Goal: Information Seeking & Learning: Compare options

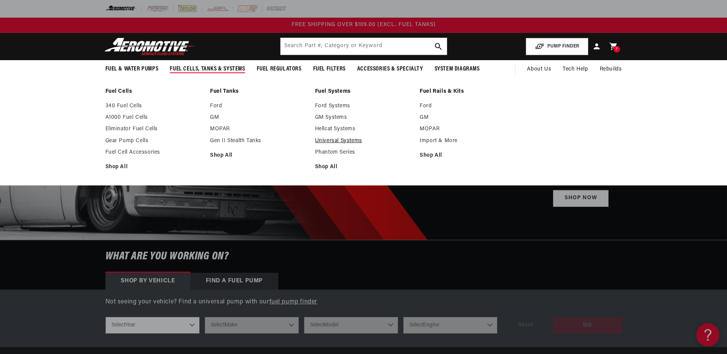
click at [338, 141] on link "Universal Systems" at bounding box center [363, 140] width 97 height 7
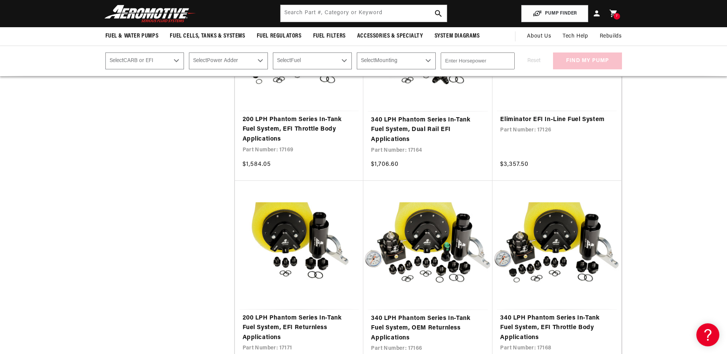
scroll to position [1187, 0]
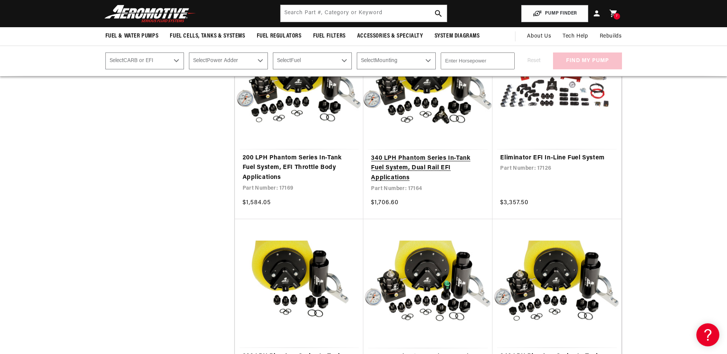
click at [419, 167] on link "340 LPH Phantom Series In-Tank Fuel System, Dual Rail EFI Applications" at bounding box center [428, 168] width 114 height 29
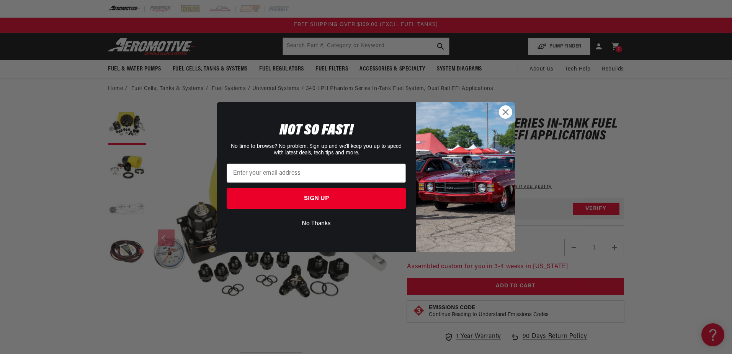
click at [506, 113] on circle "Close dialog" at bounding box center [505, 112] width 13 height 13
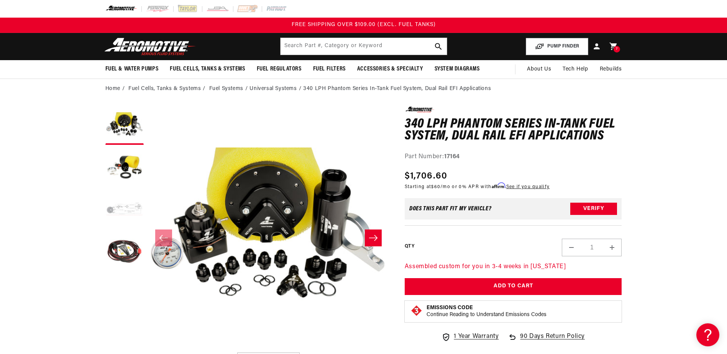
click at [125, 207] on button "Load image 3 in gallery view" at bounding box center [124, 210] width 38 height 38
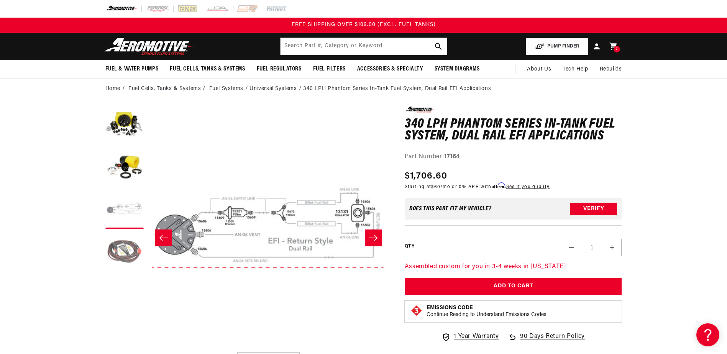
click at [121, 250] on button "Load image 4 in gallery view" at bounding box center [124, 252] width 38 height 38
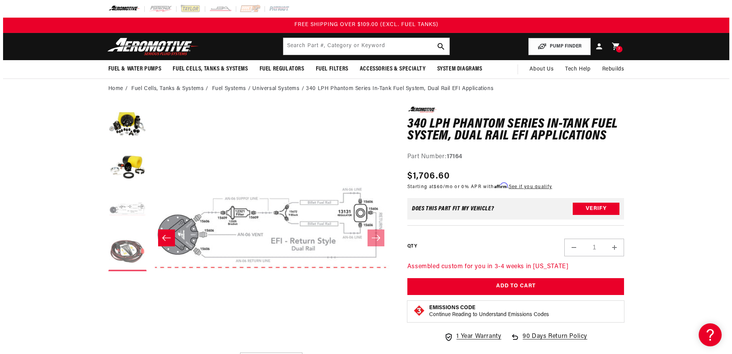
scroll to position [0, 725]
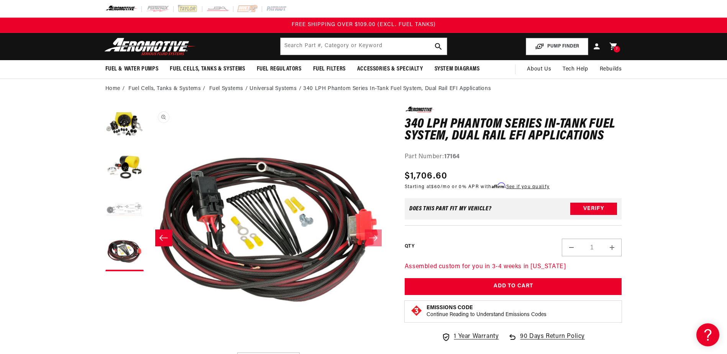
click at [147, 349] on button "Open media 4 in modal" at bounding box center [147, 349] width 0 height 0
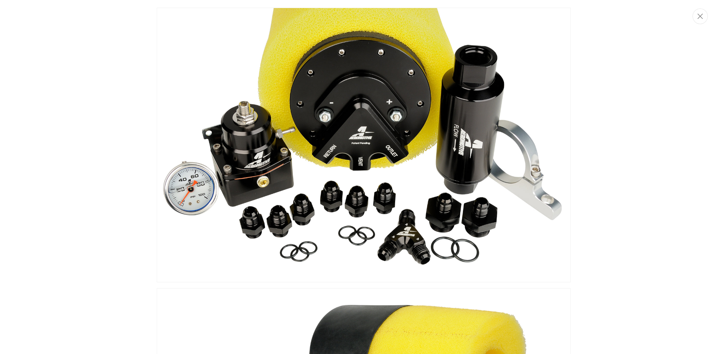
scroll to position [643, 0]
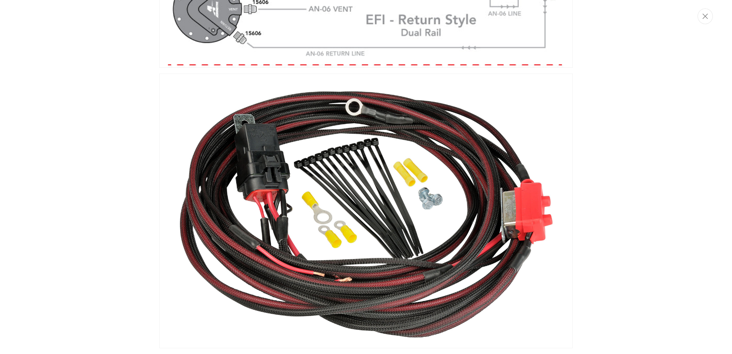
click at [447, 275] on img "Media gallery" at bounding box center [366, 211] width 414 height 275
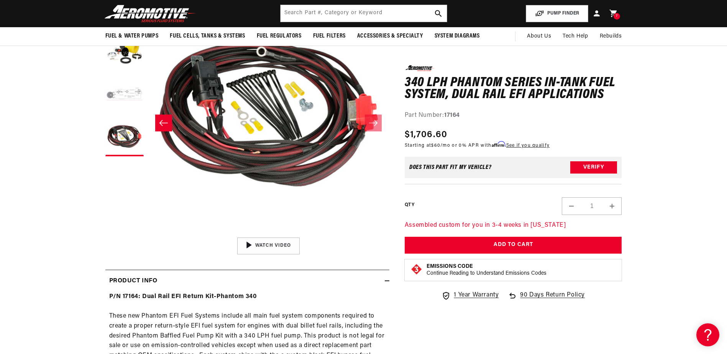
scroll to position [38, 0]
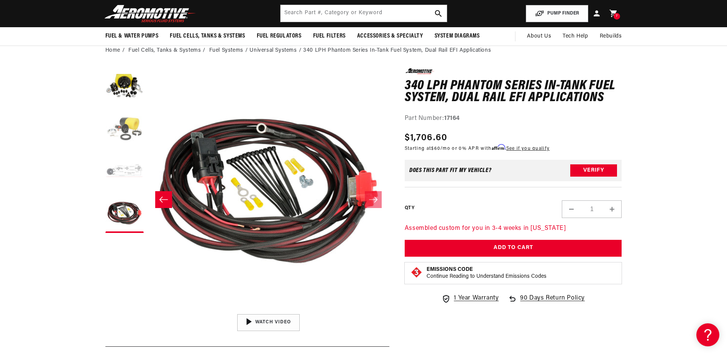
click at [116, 130] on button "Load image 2 in gallery view" at bounding box center [124, 129] width 38 height 38
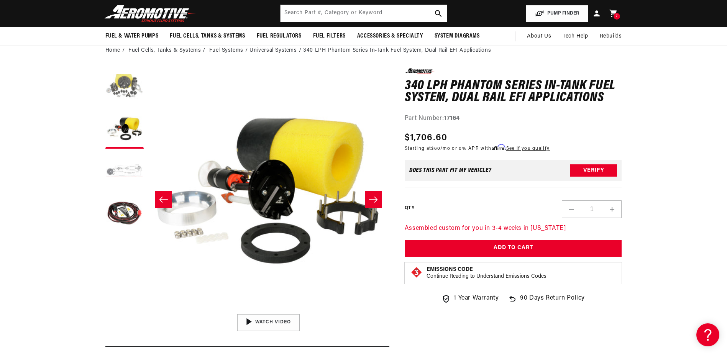
click at [119, 101] on button "Load image 1 in gallery view" at bounding box center [124, 87] width 38 height 38
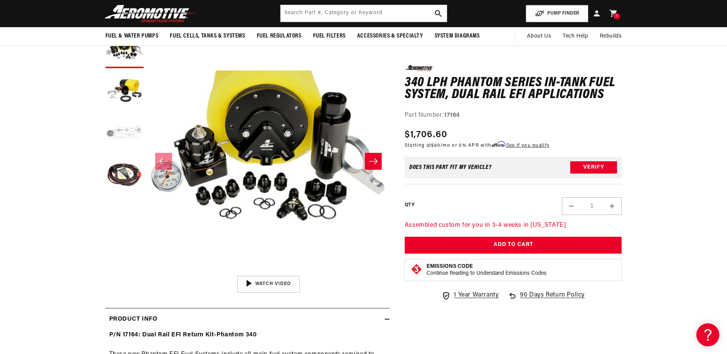
scroll to position [0, 0]
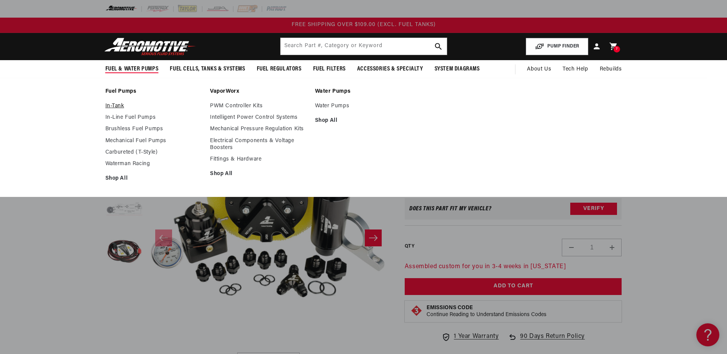
click at [120, 107] on link "In-Tank" at bounding box center [153, 106] width 97 height 7
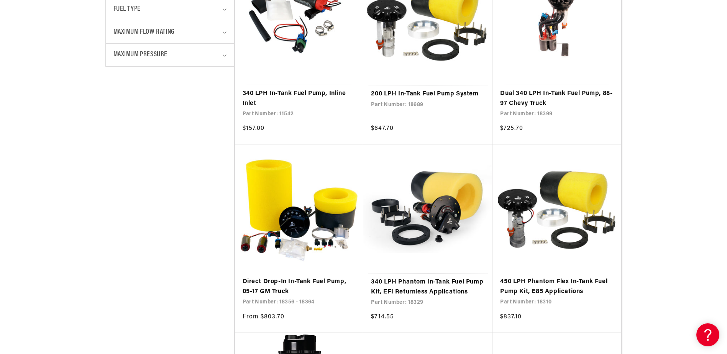
scroll to position [536, 0]
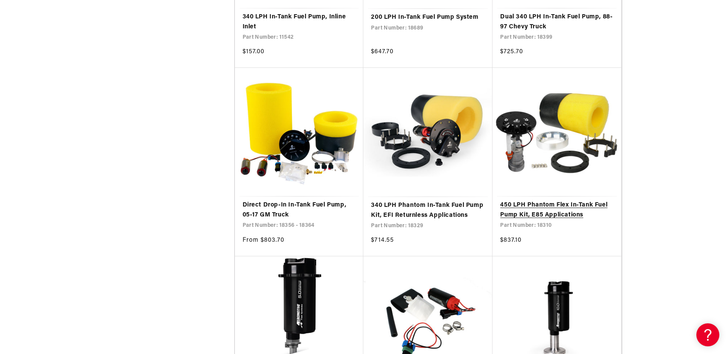
click at [522, 205] on link "450 LPH Phantom Flex In-Tank Fuel Pump Kit, E85 Applications" at bounding box center [556, 210] width 113 height 20
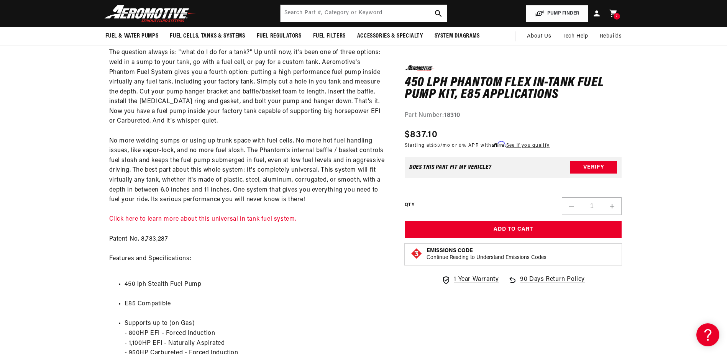
scroll to position [460, 0]
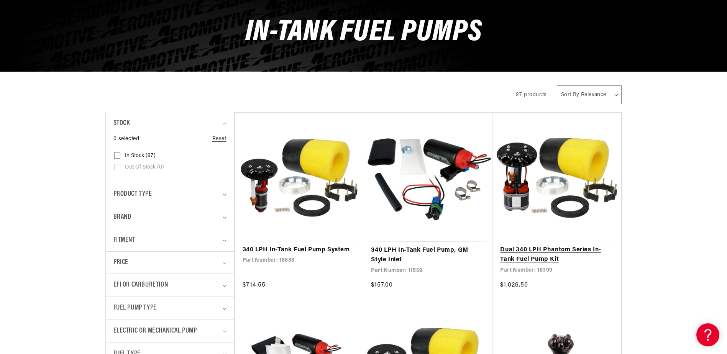
click at [558, 246] on link "Dual 340 LPH Phantom Series In-Tank Fuel Pump Kit" at bounding box center [556, 255] width 113 height 20
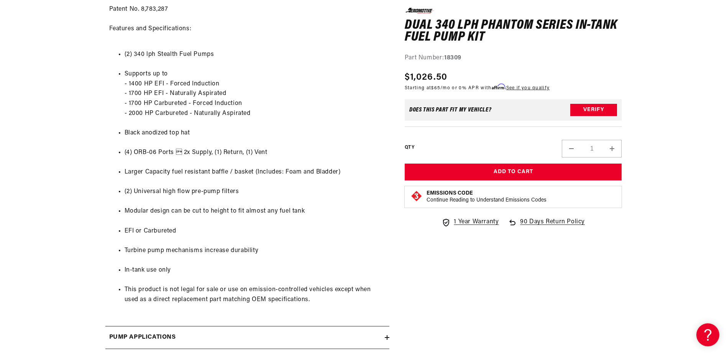
scroll to position [843, 0]
